Goal: Task Accomplishment & Management: Use online tool/utility

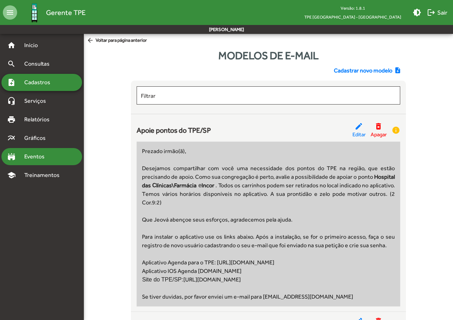
click at [35, 157] on span "Eventos" at bounding box center [37, 156] width 34 height 9
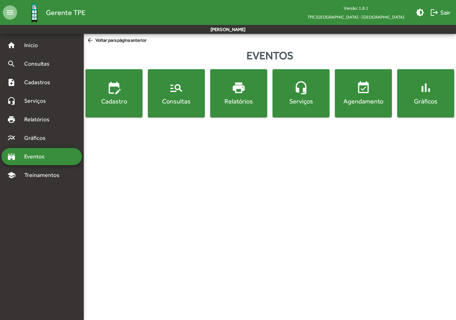
click at [47, 157] on span "Eventos" at bounding box center [37, 156] width 34 height 9
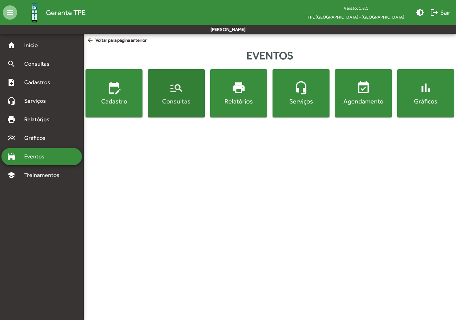
click at [181, 108] on button "manage_search Consultas" at bounding box center [176, 93] width 57 height 48
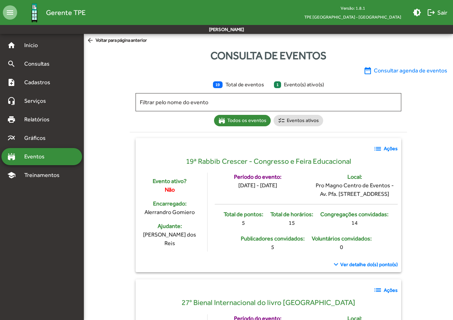
click at [300, 82] on span "1 Evento(s) ativo(s)" at bounding box center [299, 85] width 50 height 8
click at [300, 85] on span "1 Evento(s) ativo(s)" at bounding box center [299, 85] width 50 height 8
drag, startPoint x: 299, startPoint y: 116, endPoint x: 300, endPoint y: 120, distance: 4.4
click at [299, 116] on mat-chip "checklist Eventos ativos" at bounding box center [298, 120] width 50 height 11
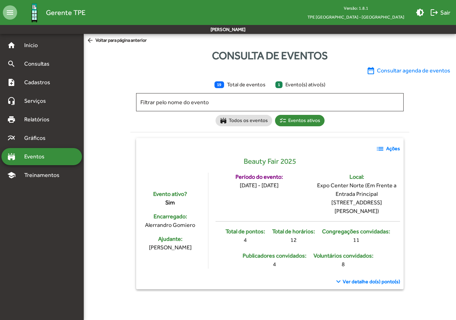
click at [388, 145] on strong "Ações" at bounding box center [393, 148] width 14 height 7
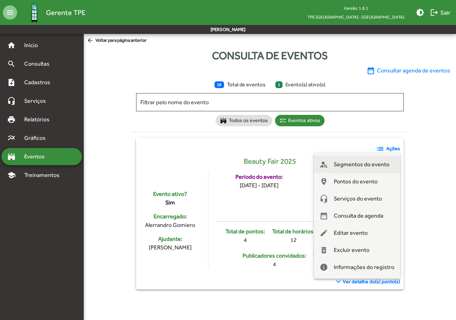
click at [360, 165] on span "Segmentos do evento" at bounding box center [362, 164] width 56 height 17
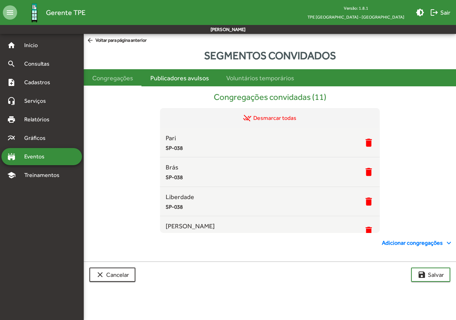
click at [189, 78] on div "Publicadores avulsos" at bounding box center [179, 78] width 59 height 10
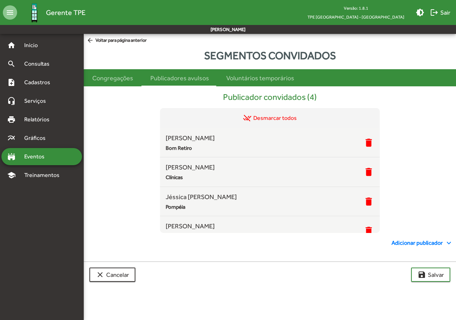
click at [400, 241] on span "Adicionar publicador expand_more" at bounding box center [423, 242] width 62 height 9
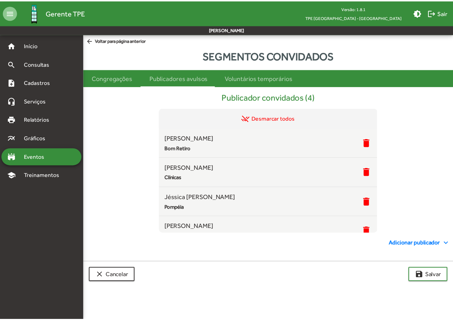
scroll to position [84, 0]
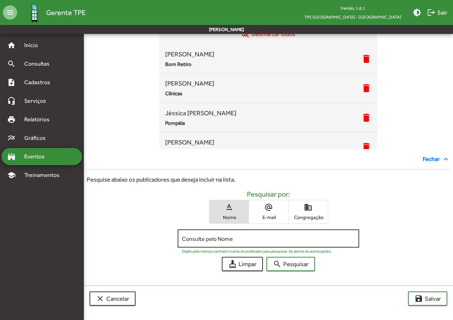
click at [270, 238] on input "Consulte pelo Nome" at bounding box center [268, 238] width 173 height 6
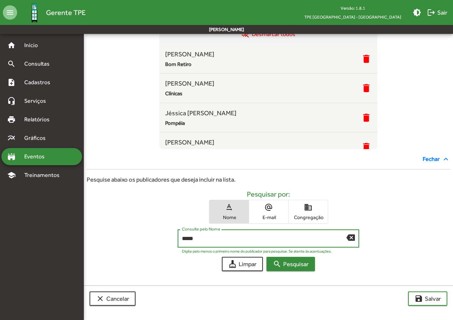
type input "*****"
click at [298, 260] on span "search Pesquisar" at bounding box center [291, 263] width 36 height 13
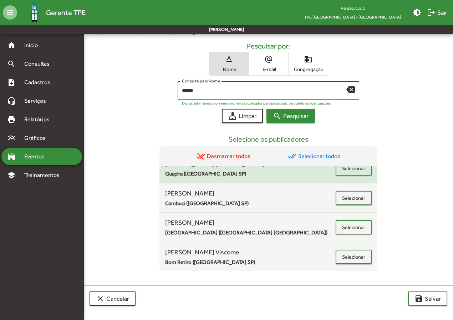
scroll to position [143, 0]
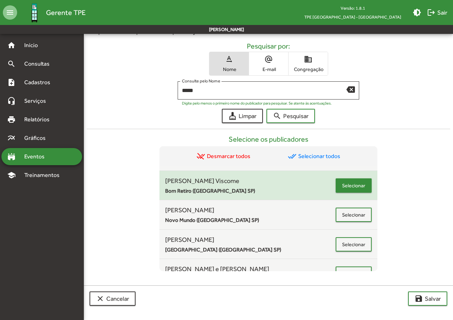
click at [355, 187] on span "Selecionar" at bounding box center [353, 185] width 23 height 13
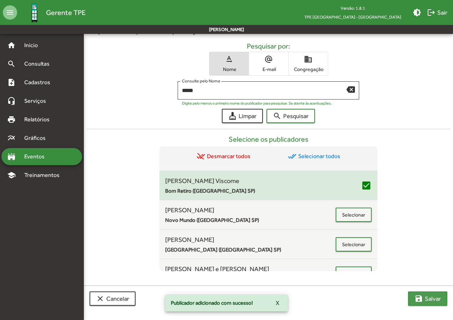
click at [421, 298] on mat-icon "save" at bounding box center [418, 298] width 9 height 9
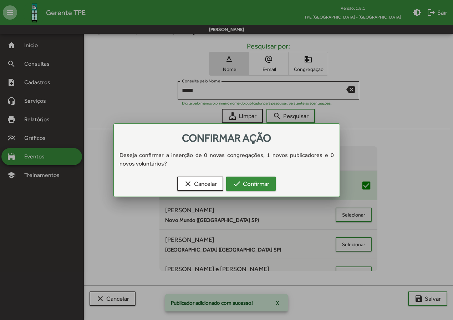
click at [258, 183] on span "check Confirmar" at bounding box center [250, 183] width 37 height 13
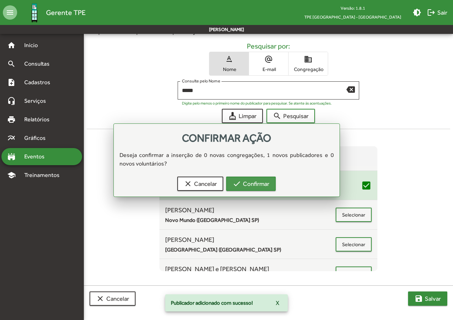
scroll to position [232, 0]
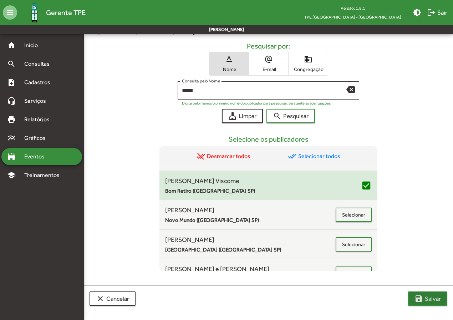
click at [427, 298] on span "save [PERSON_NAME]" at bounding box center [427, 298] width 26 height 13
